Goal: Transaction & Acquisition: Download file/media

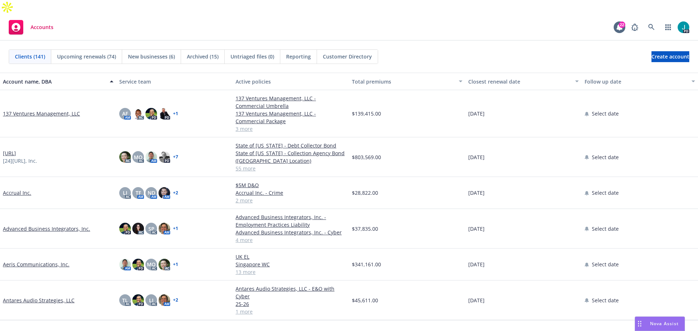
click at [15, 137] on div "247.ai [24]7.ai, Inc." at bounding box center [58, 157] width 116 height 40
click at [13, 149] on link "247.ai" at bounding box center [9, 153] width 13 height 8
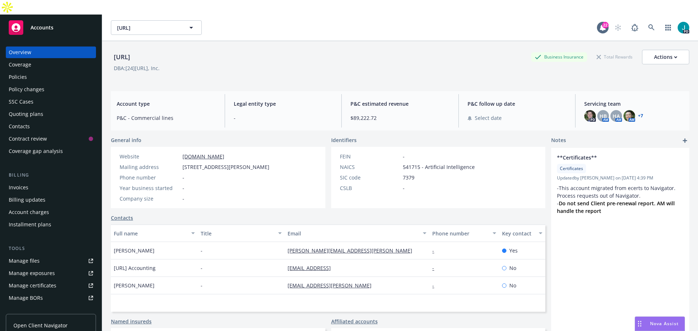
click at [23, 59] on div "Coverage" at bounding box center [20, 65] width 23 height 12
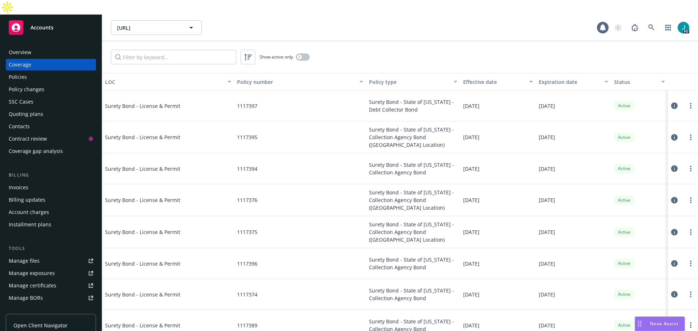
click at [26, 71] on div "Policies" at bounding box center [18, 77] width 18 height 12
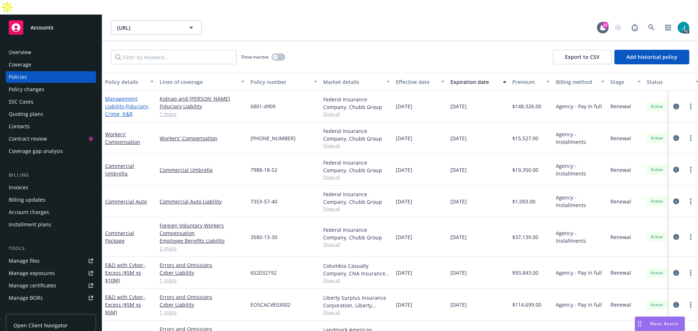
click at [117, 95] on link "Management Liability - Fiduciary, Crime, K&R" at bounding box center [127, 106] width 44 height 22
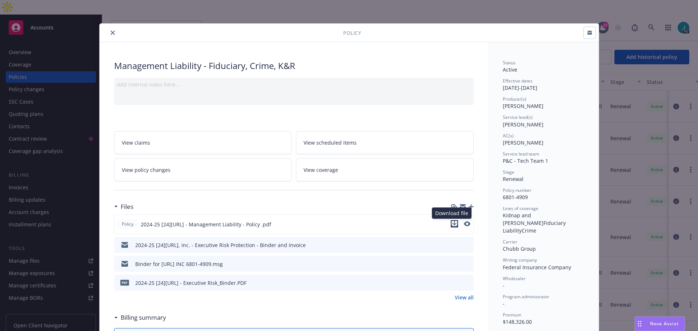
click at [451, 223] on icon "download file" at bounding box center [454, 224] width 6 height 6
click at [452, 243] on icon "download file" at bounding box center [455, 245] width 6 height 6
click at [108, 30] on button "close" at bounding box center [112, 32] width 9 height 9
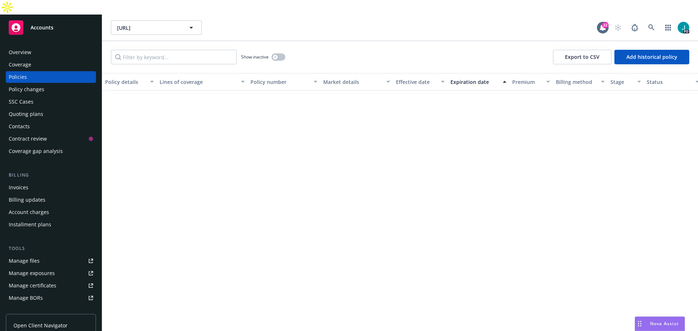
scroll to position [1126, 0]
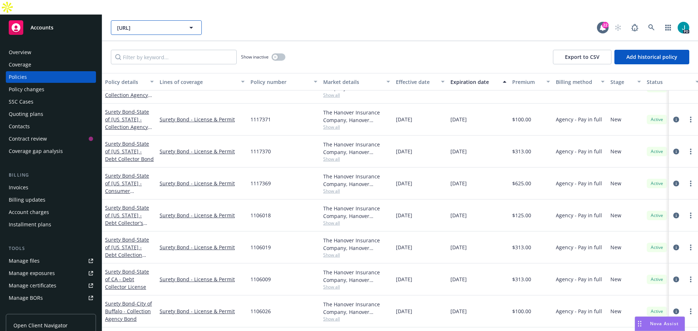
drag, startPoint x: 138, startPoint y: 13, endPoint x: 145, endPoint y: 15, distance: 6.9
click at [138, 24] on span "247.ai" at bounding box center [148, 28] width 63 height 8
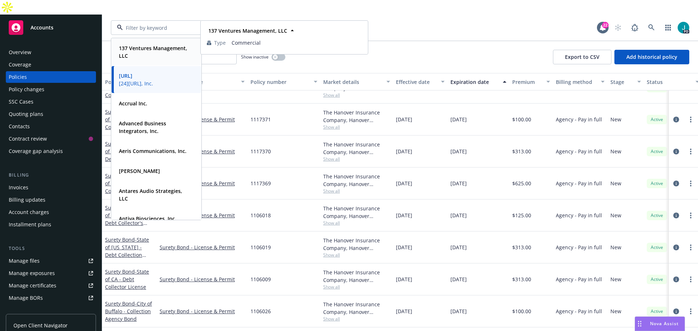
drag, startPoint x: 200, startPoint y: 38, endPoint x: 198, endPoint y: 72, distance: 33.8
click at [198, 72] on body "Accounts Overview Coverage Policies Policy changes SSC Cases Quoting plans Cont…" at bounding box center [349, 172] width 698 height 345
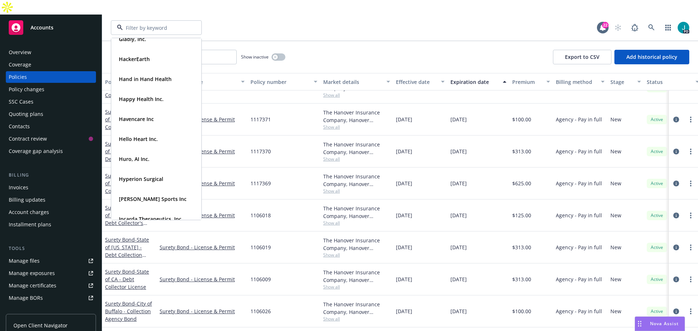
scroll to position [1252, 0]
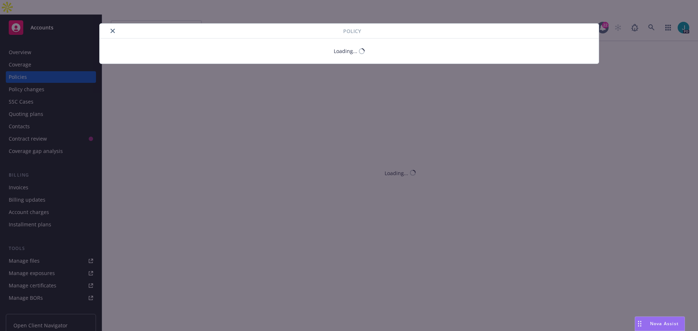
click at [647, 9] on div "Policy Loading..." at bounding box center [349, 165] width 698 height 331
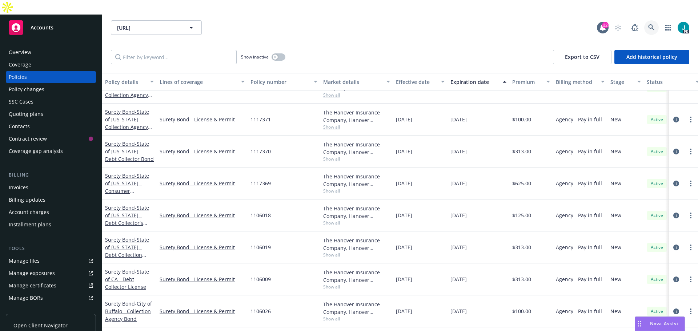
click at [648, 24] on icon at bounding box center [651, 27] width 6 height 6
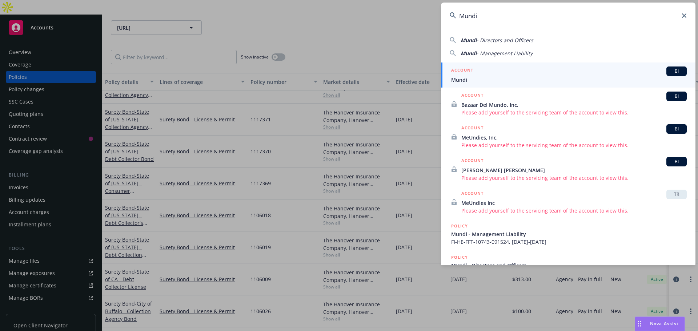
type input "Mundi"
click at [501, 74] on div "ACCOUNT BI" at bounding box center [568, 70] width 235 height 9
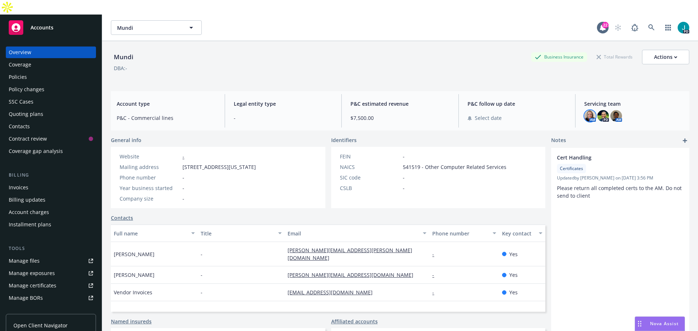
click at [585, 110] on img at bounding box center [590, 116] width 12 height 12
click at [597, 110] on img at bounding box center [603, 116] width 12 height 12
click at [611, 110] on img at bounding box center [616, 116] width 12 height 12
click at [584, 110] on img at bounding box center [590, 116] width 12 height 12
click at [612, 110] on img at bounding box center [616, 116] width 12 height 12
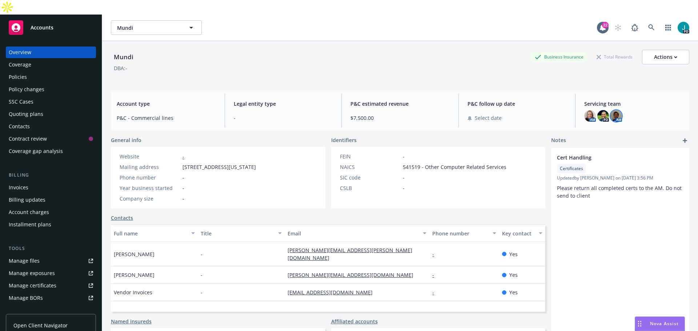
click at [49, 255] on link "Manage files" at bounding box center [51, 261] width 90 height 12
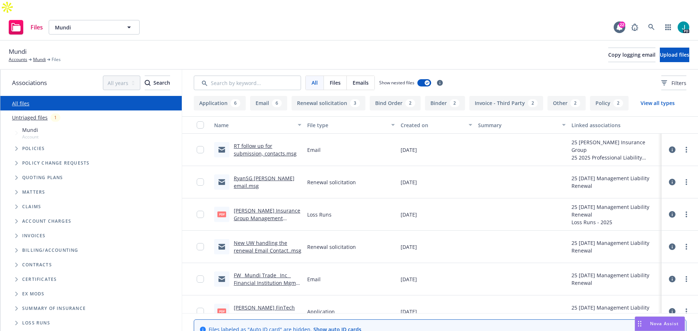
click at [263, 142] on link "RT follow up for submission, contacts.msg" at bounding box center [265, 149] width 63 height 15
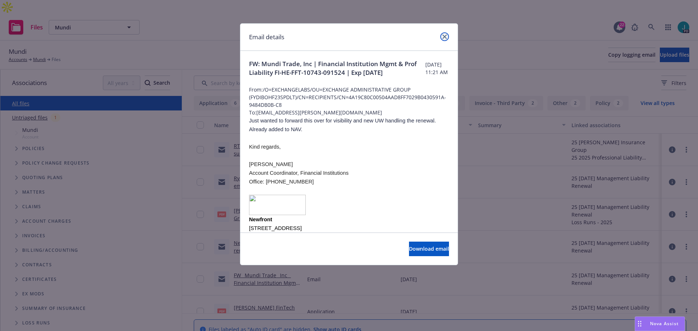
click at [444, 37] on icon "close" at bounding box center [444, 37] width 4 height 4
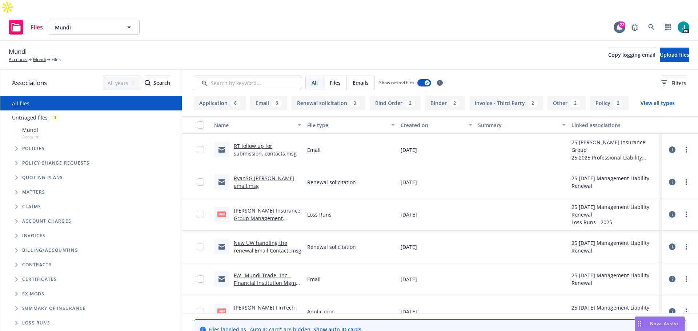
click at [260, 175] on link "RyanSG Renewal Soli email.msg" at bounding box center [264, 182] width 61 height 15
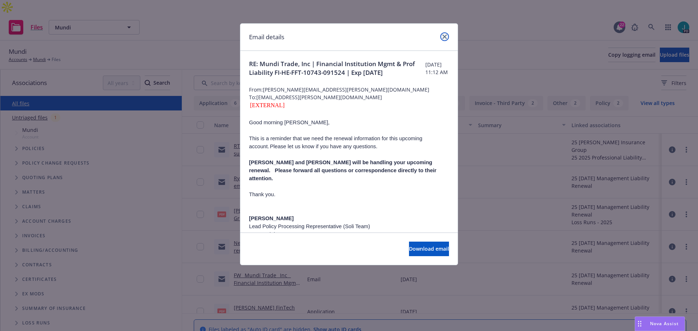
click at [444, 41] on link "close" at bounding box center [444, 36] width 9 height 9
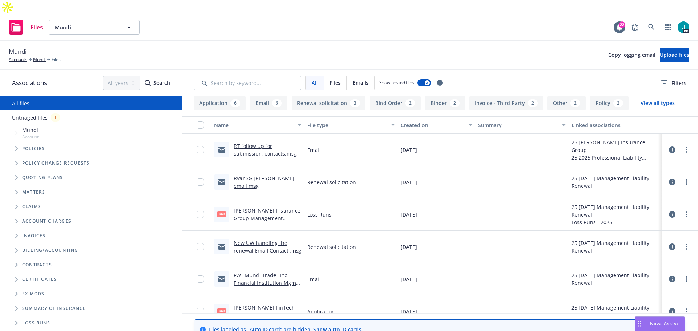
drag, startPoint x: 643, startPoint y: 9, endPoint x: 647, endPoint y: 9, distance: 4.0
click at [646, 20] on div "PD" at bounding box center [658, 27] width 62 height 15
click at [647, 20] on link at bounding box center [651, 27] width 15 height 15
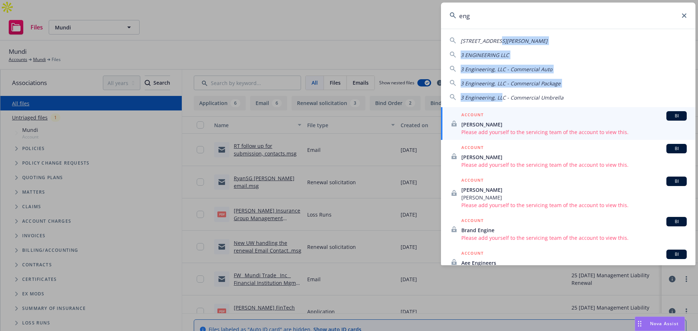
drag, startPoint x: 502, startPoint y: 88, endPoint x: 493, endPoint y: 29, distance: 59.5
click at [494, 31] on div "2731 ENGEL DR, LOS ALAMITOS, CA 90720-4714 3 ENGINEERING LLC 3 Engineering, LLC…" at bounding box center [568, 147] width 254 height 236
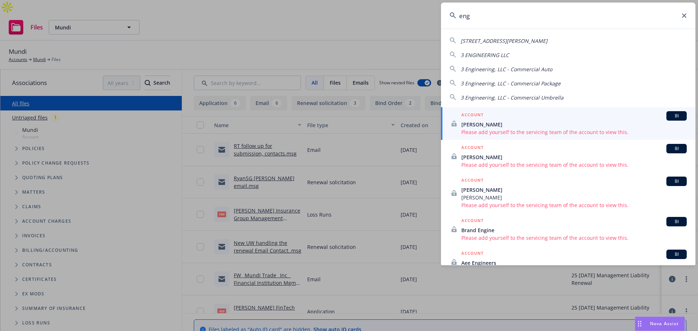
click at [486, 16] on input "eng" at bounding box center [568, 16] width 254 height 26
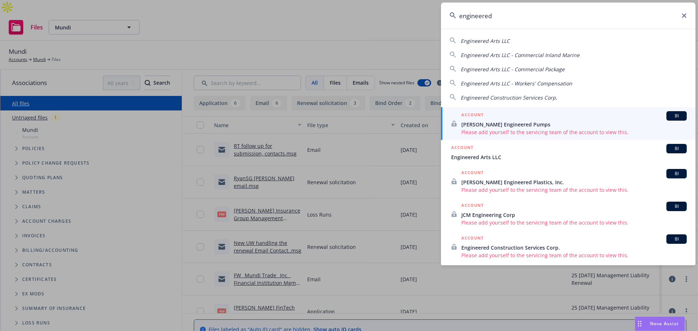
click at [497, 43] on span "Engineered Arts LLC" at bounding box center [484, 40] width 49 height 7
type input "Engineered Arts LLC"
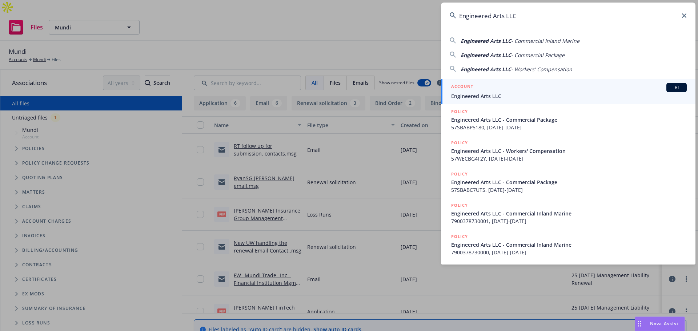
click at [549, 95] on span "Engineered Arts LLC" at bounding box center [568, 96] width 235 height 8
